Goal: Information Seeking & Learning: Learn about a topic

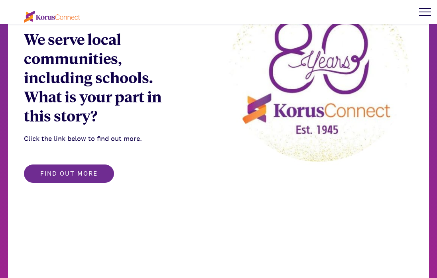
scroll to position [315, 0]
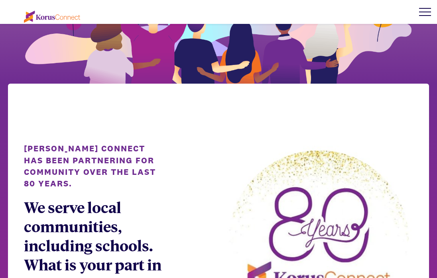
click at [421, 13] on div at bounding box center [425, 12] width 24 height 24
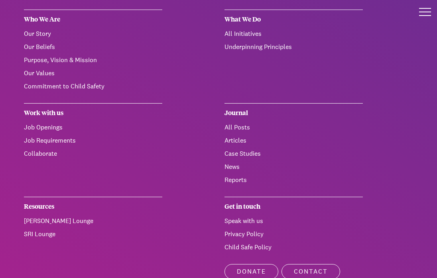
scroll to position [21, 0]
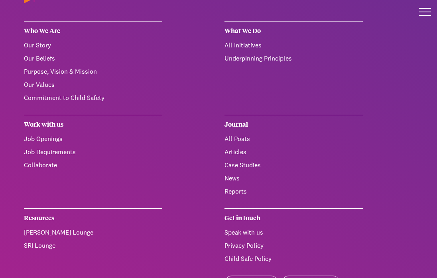
click at [51, 168] on link "Collaborate" at bounding box center [40, 165] width 33 height 8
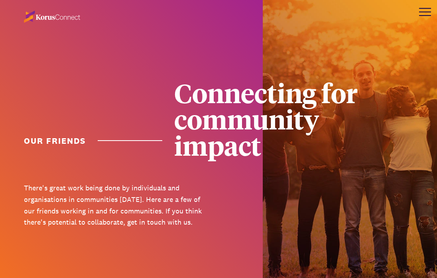
click at [425, 16] on div at bounding box center [425, 12] width 24 height 24
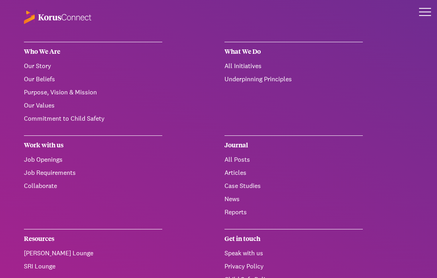
click at [44, 160] on link "Job Openings" at bounding box center [43, 160] width 39 height 8
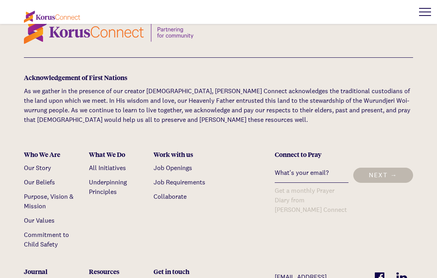
scroll to position [1654, 0]
click at [114, 164] on link "All Initiatives" at bounding box center [107, 168] width 37 height 8
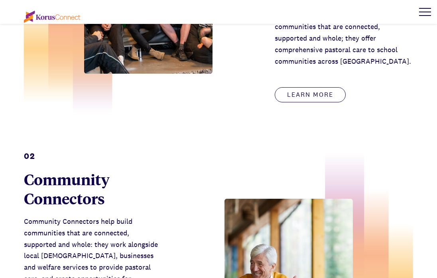
scroll to position [551, 0]
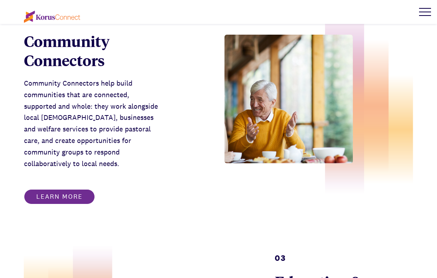
click at [85, 189] on link "Learn more" at bounding box center [59, 196] width 71 height 15
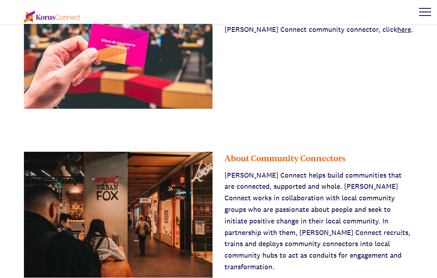
scroll to position [351, 0]
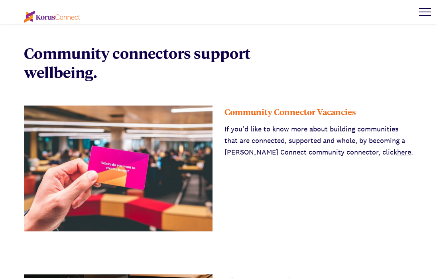
click at [397, 148] on link "here" at bounding box center [404, 152] width 14 height 9
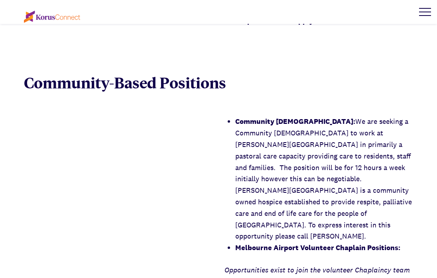
scroll to position [1257, 0]
